Goal: Task Accomplishment & Management: Manage account settings

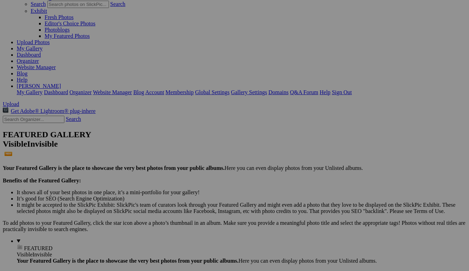
scroll to position [46, 0]
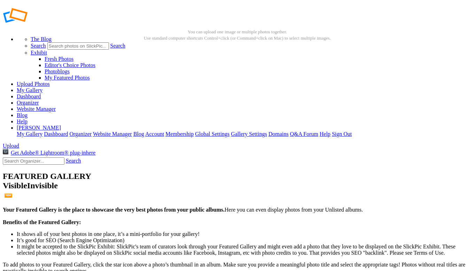
scroll to position [35, 0]
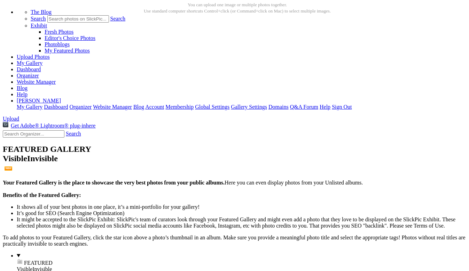
click input "checkbox"
checkbox input "true"
click input "checkbox"
checkbox input "true"
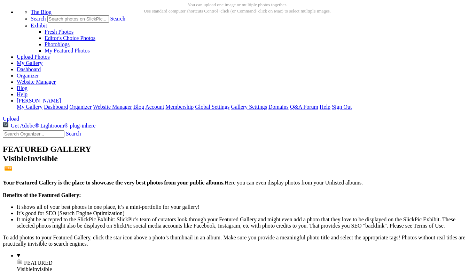
checkbox input "true"
click input "checkbox"
checkbox input "true"
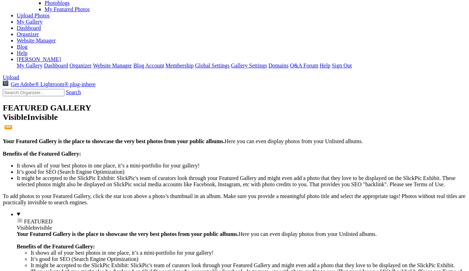
scroll to position [79, 0]
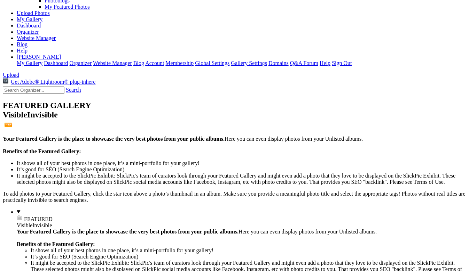
click input "checkbox"
checkbox input "true"
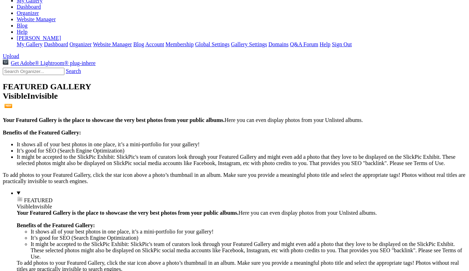
scroll to position [98, 0]
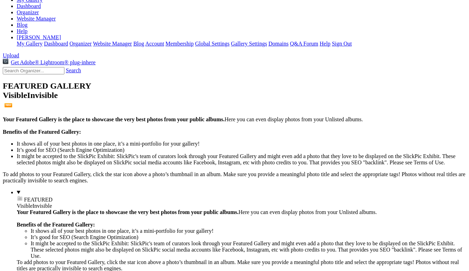
click input "checkbox"
checkbox input "true"
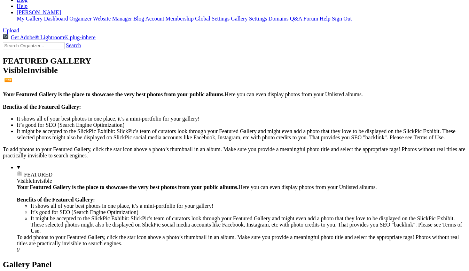
scroll to position [126, 0]
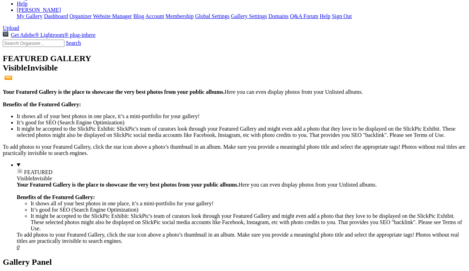
click input "checkbox"
checkbox input "true"
click input "checkbox"
checkbox input "true"
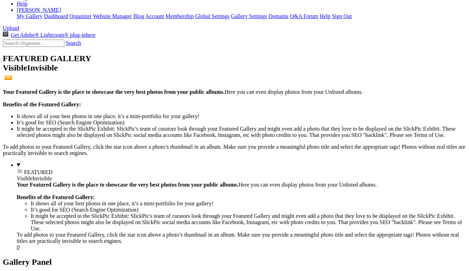
checkbox input "true"
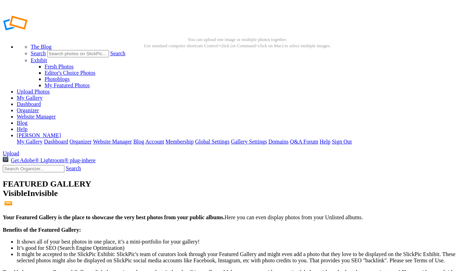
scroll to position [0, 0]
click link "Actions"
click span "Move To..."
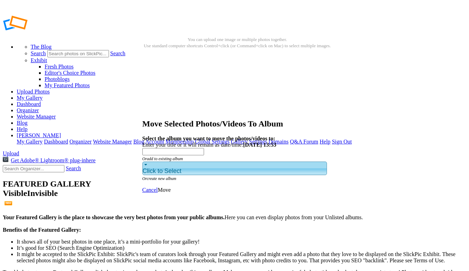
click div "Click to Select"
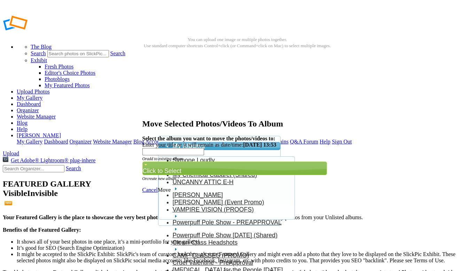
scroll to position [39, 0]
click link "Powerpuff Pole Show 7.26.25 (Shared)"
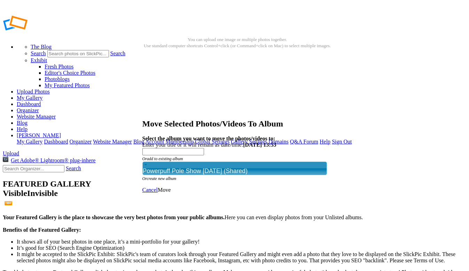
click span "Move"
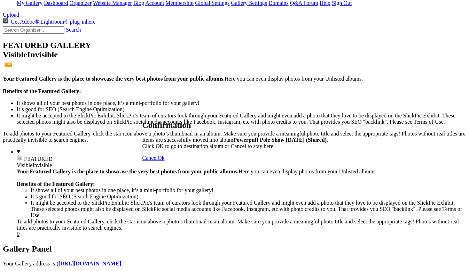
scroll to position [116, 0]
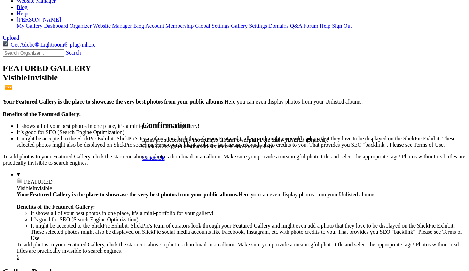
click span "Cancel"
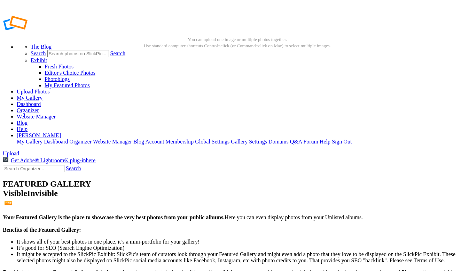
scroll to position [0, 0]
click span
click span "Delete Album"
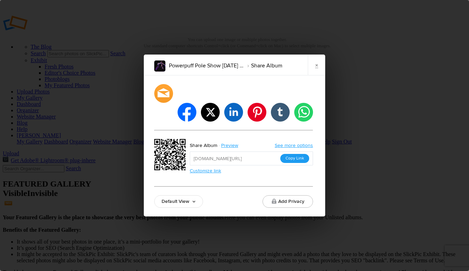
click at [303, 154] on button "Copy Link" at bounding box center [294, 158] width 29 height 9
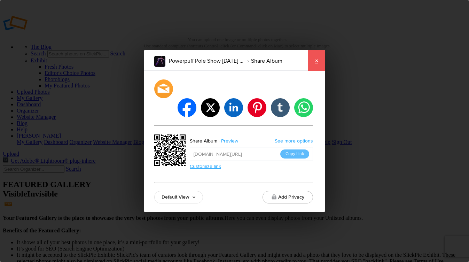
click at [318, 71] on link "×" at bounding box center [316, 60] width 17 height 21
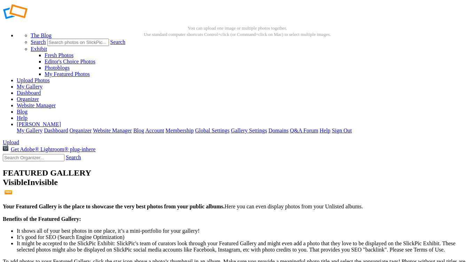
scroll to position [13, 0]
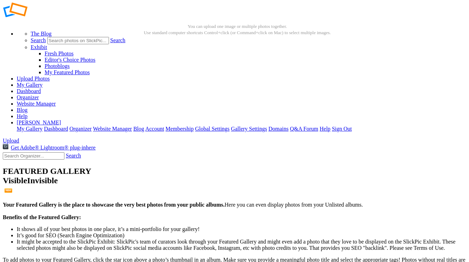
click input "checkbox"
checkbox input "true"
click input "checkbox"
checkbox input "true"
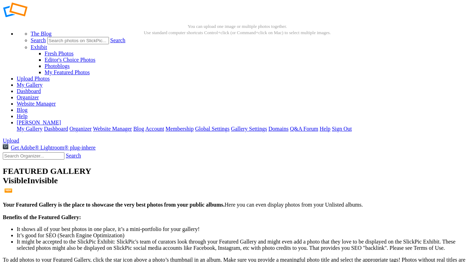
checkbox input "true"
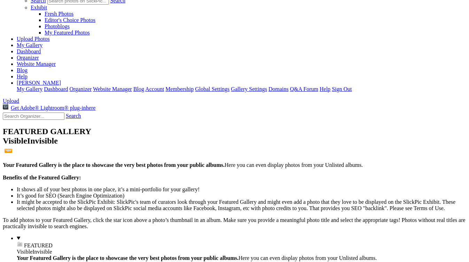
scroll to position [54, 0]
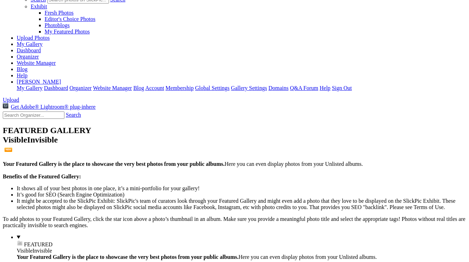
click input "checkbox"
checkbox input "true"
click input "checkbox"
checkbox input "true"
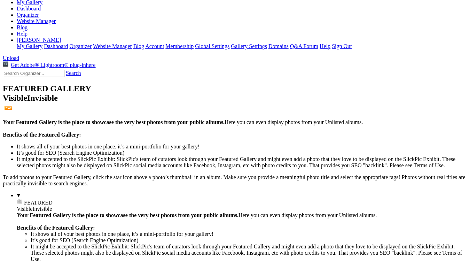
scroll to position [98, 0]
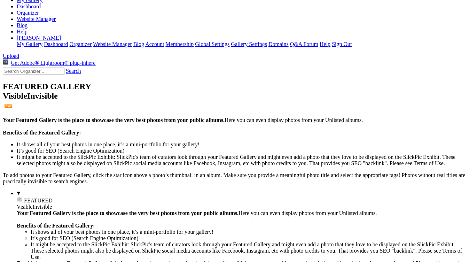
click input "checkbox"
checkbox input "true"
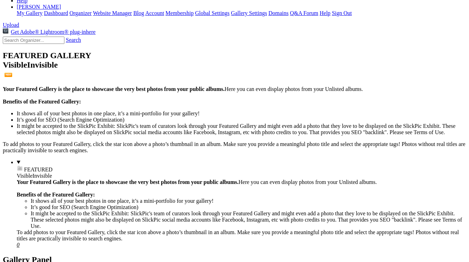
scroll to position [129, 0]
click input "checkbox"
checkbox input "true"
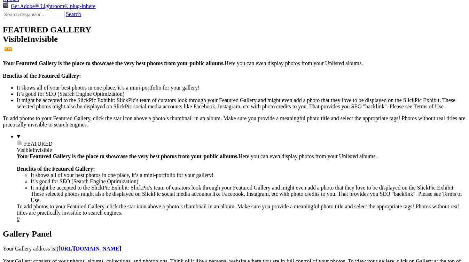
scroll to position [158, 0]
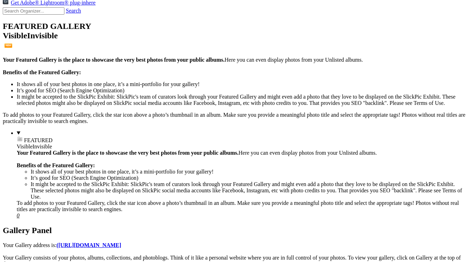
click input "checkbox"
checkbox input "true"
click input "checkbox"
checkbox input "true"
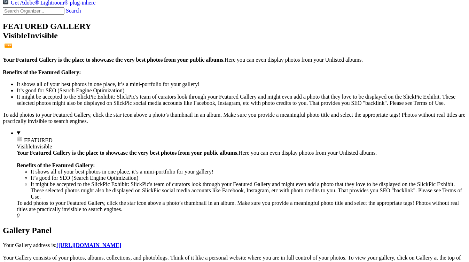
checkbox input "true"
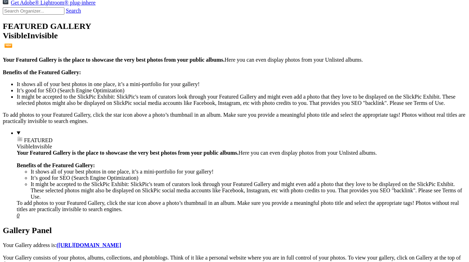
checkbox input "true"
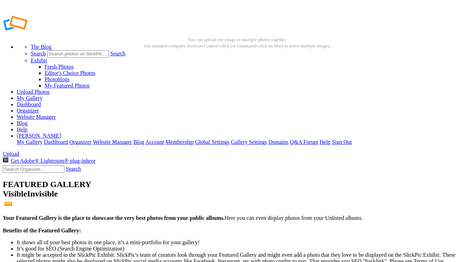
scroll to position [0, 0]
click span
click span "Move To..."
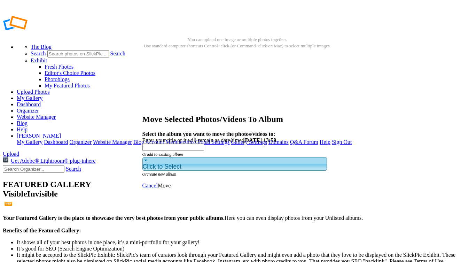
click div "Click to Select"
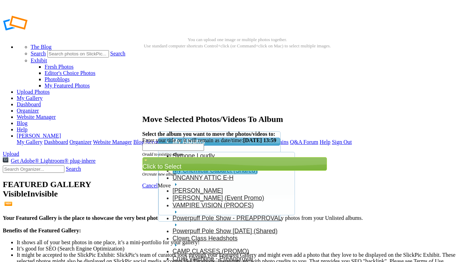
click link "My Chemical Cabaret (Shared)"
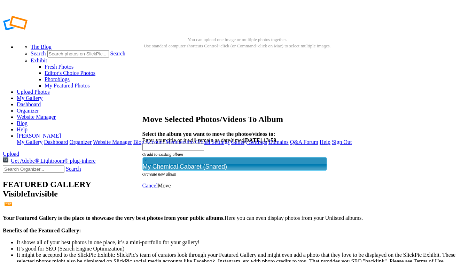
click span "Move"
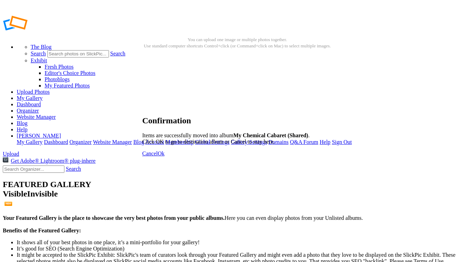
click span "Ok"
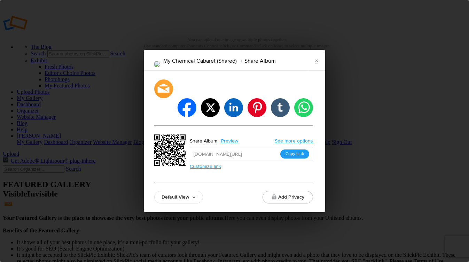
click at [294, 149] on button "Copy Link" at bounding box center [294, 153] width 29 height 9
click at [313, 71] on link "×" at bounding box center [316, 60] width 17 height 21
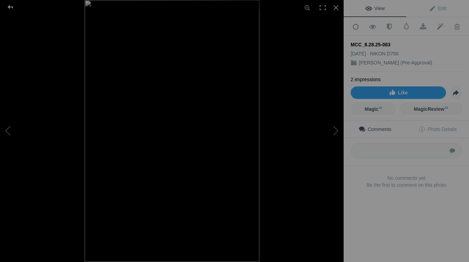
click at [11, 9] on div at bounding box center [10, 7] width 25 height 14
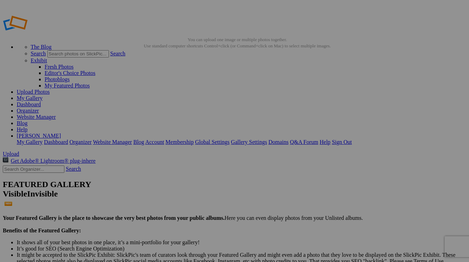
type input "UNCANNY ATTIC"
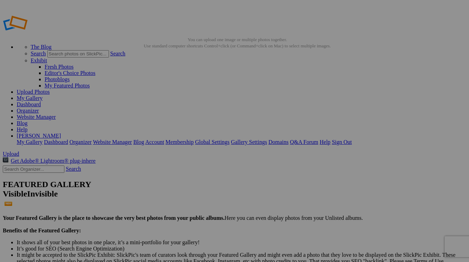
type input "E-H (Live Show)"
